Goal: Task Accomplishment & Management: Complete application form

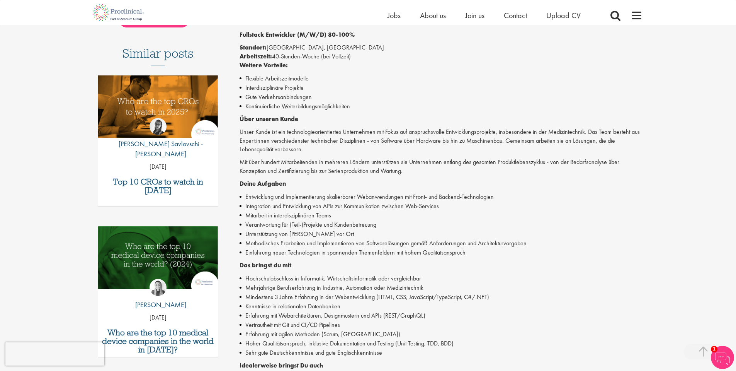
scroll to position [197, 0]
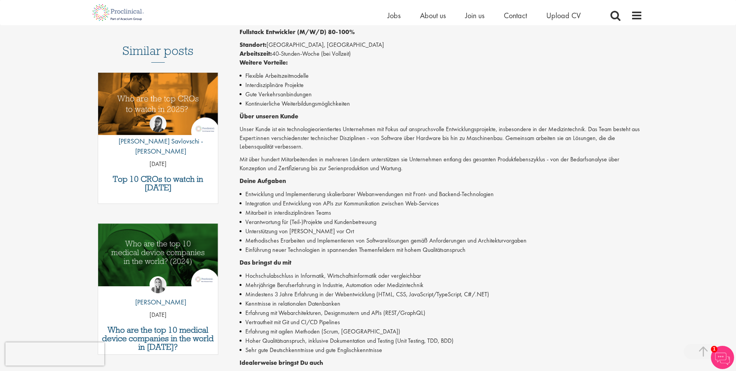
click at [381, 194] on li "Entwicklung und Implementierung skalierbarer Webanwendungen mit Front- und Back…" at bounding box center [441, 193] width 403 height 9
click at [296, 213] on li "Mitarbeit in interdisziplinären Teams" at bounding box center [441, 212] width 403 height 9
click at [353, 222] on li "Verantwortung für (Teil-)Projekte und Kundenbetreuung" at bounding box center [441, 221] width 403 height 9
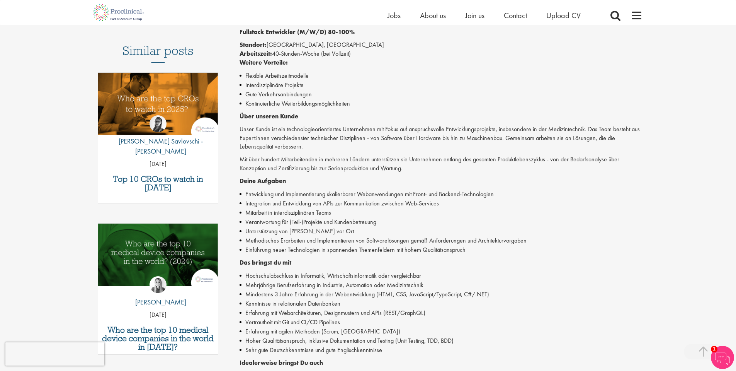
click at [353, 219] on li "Verantwortung für (Teil-)Projekte und Kundenbetreuung" at bounding box center [441, 221] width 403 height 9
click at [337, 238] on li "Methodisches Erarbeiten und Implementieren von Softwarelösungen gemäß Anforderu…" at bounding box center [441, 240] width 403 height 9
click at [399, 240] on li "Methodisches Erarbeiten und Implementieren von Softwarelösungen gemäß Anforderu…" at bounding box center [441, 240] width 403 height 9
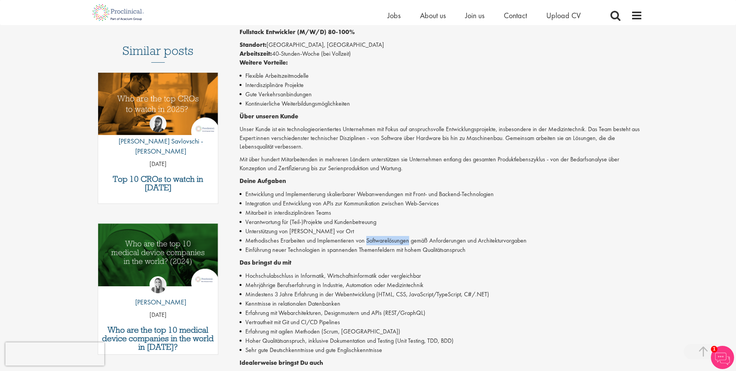
click at [399, 240] on li "Methodisches Erarbeiten und Implementieren von Softwarelösungen gemäß Anforderu…" at bounding box center [441, 240] width 403 height 9
click at [312, 249] on li "Einführung neuer Technologien in spannenden Themenfeldern mit hohem Qualitätsan…" at bounding box center [441, 249] width 403 height 9
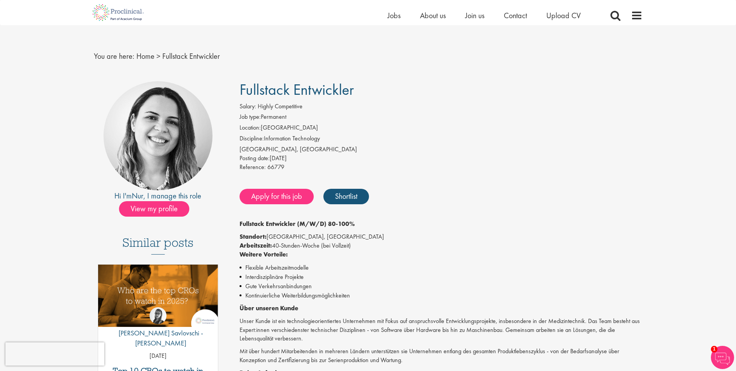
scroll to position [4, 0]
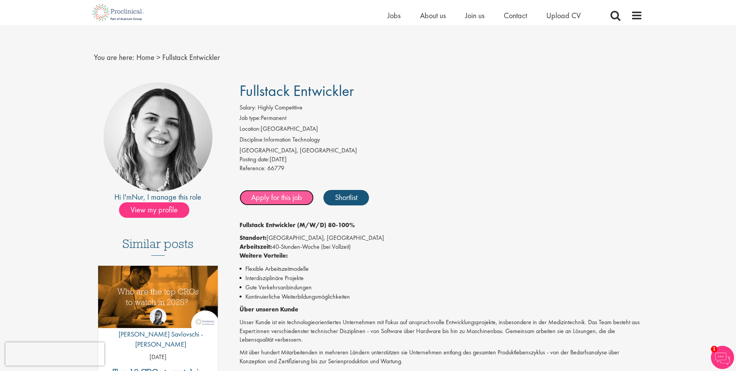
click at [265, 200] on link "Apply for this job" at bounding box center [277, 197] width 74 height 15
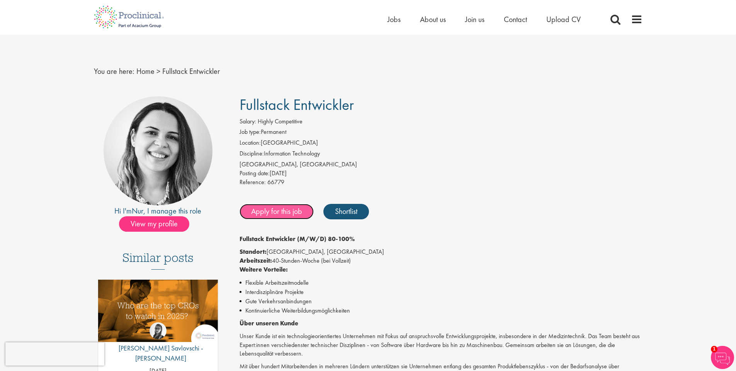
click at [292, 209] on link "Apply for this job" at bounding box center [277, 211] width 74 height 15
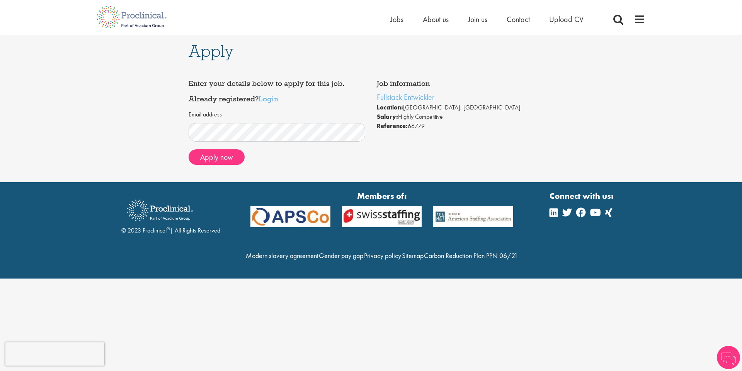
click at [218, 149] on form "Email address Apply now" at bounding box center [276, 137] width 165 height 54
click at [208, 154] on button "Apply now" at bounding box center [217, 156] width 56 height 15
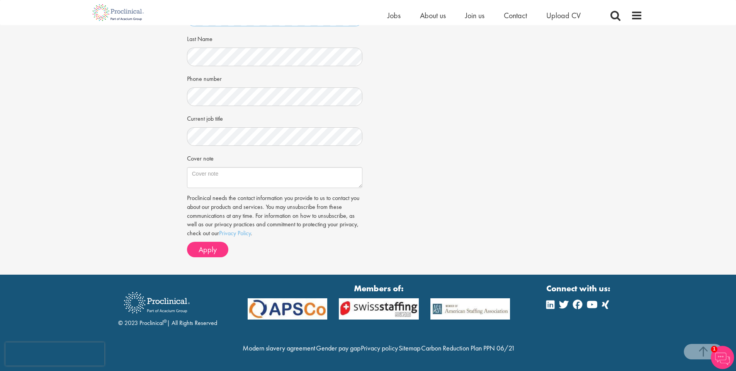
scroll to position [171, 0]
click at [242, 170] on textarea "Cover note" at bounding box center [274, 177] width 175 height 21
click at [211, 244] on span "Apply" at bounding box center [208, 249] width 18 height 10
